Goal: Information Seeking & Learning: Learn about a topic

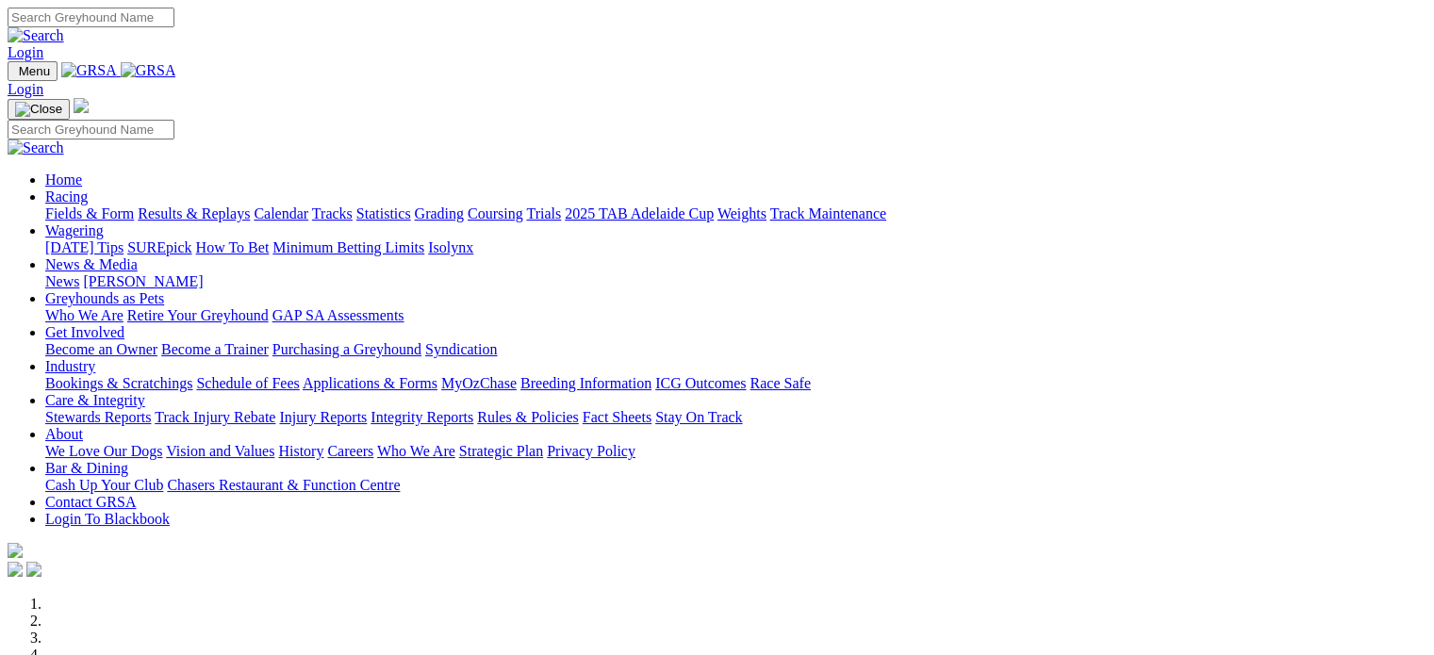
click at [43, 44] on link "Login" at bounding box center [26, 52] width 36 height 16
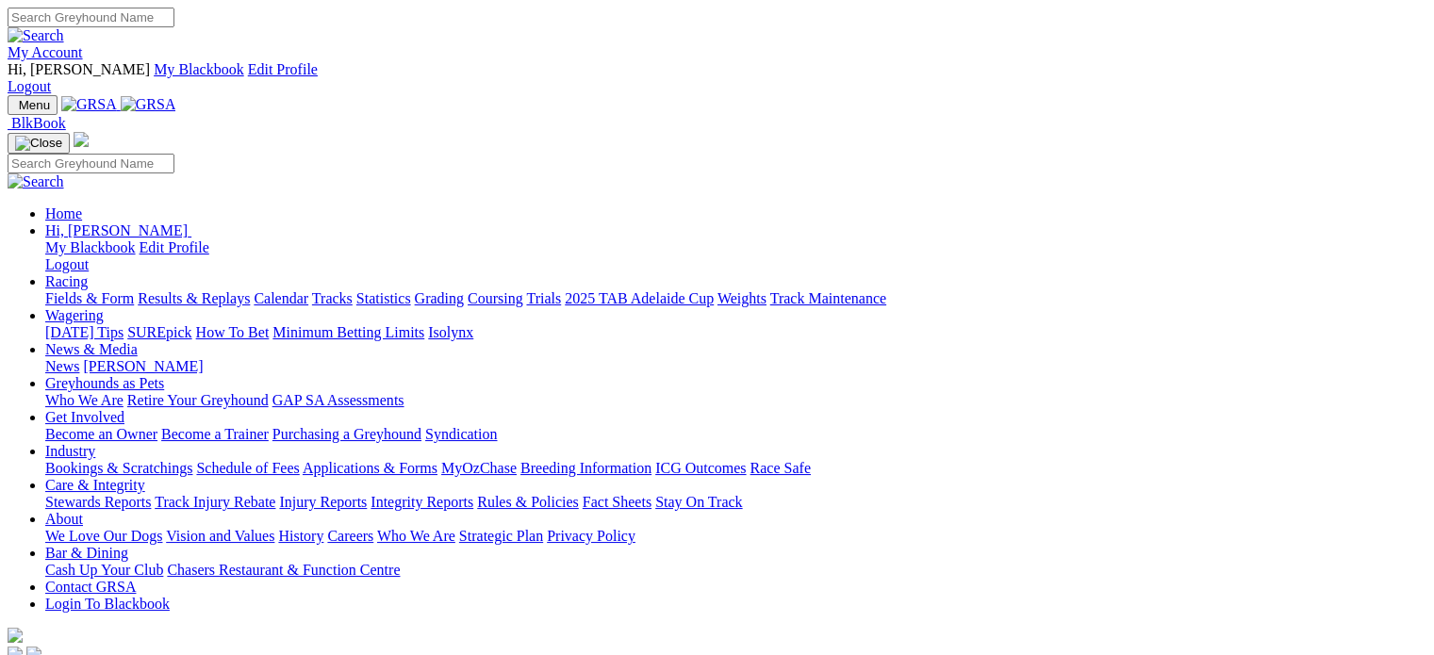
click at [88, 273] on link "Racing" at bounding box center [66, 281] width 42 height 16
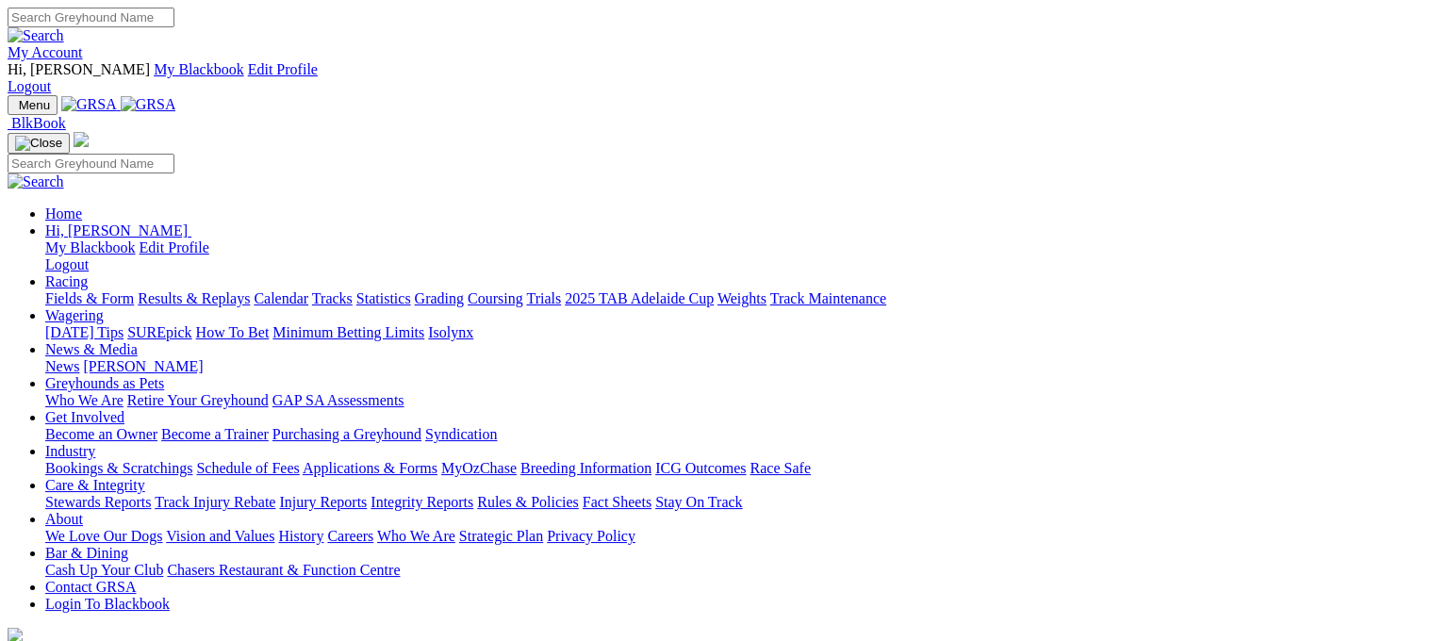
click at [561, 290] on link "Trials" at bounding box center [543, 298] width 35 height 16
